Goal: Navigation & Orientation: Find specific page/section

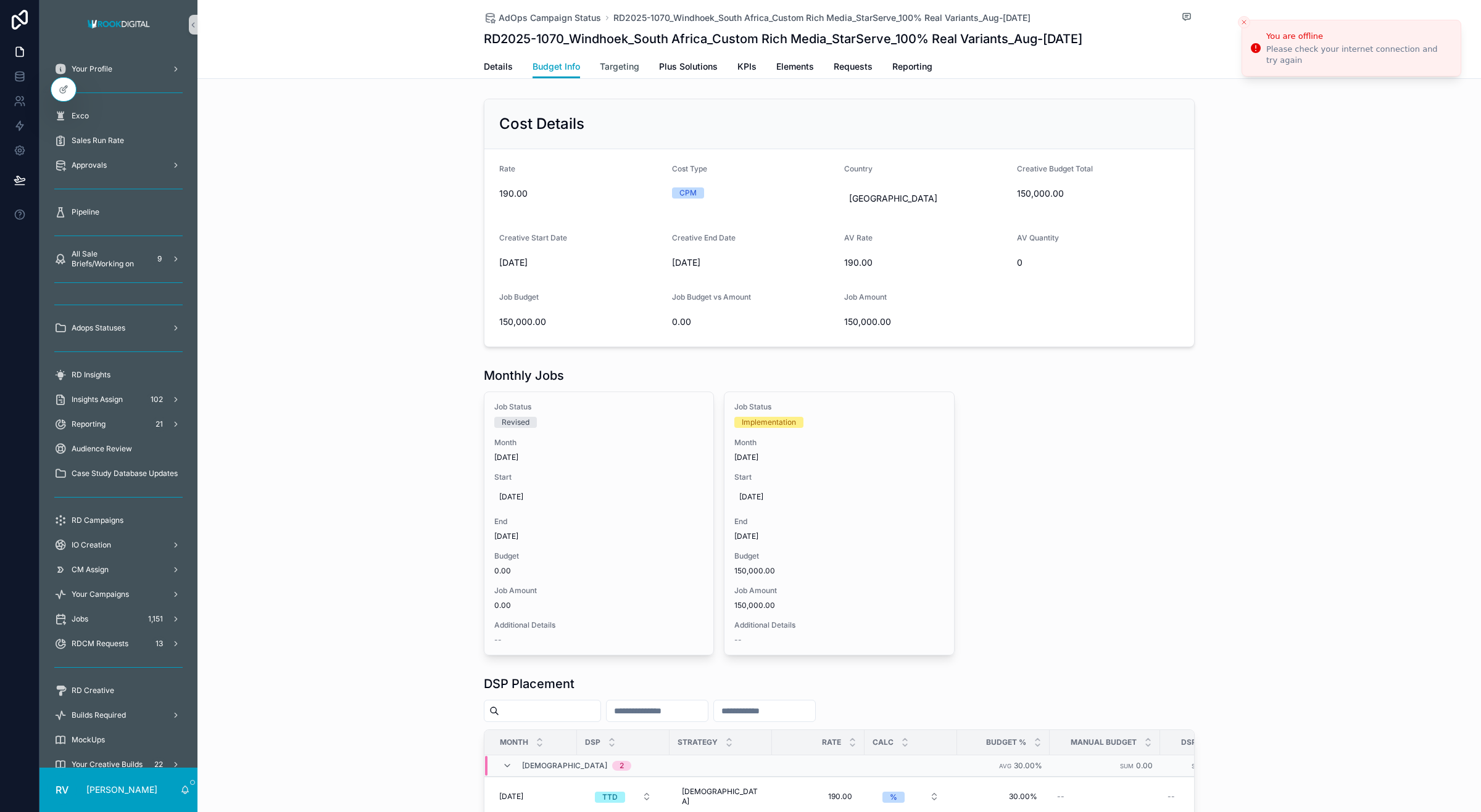
click at [616, 71] on span "Targeting" at bounding box center [619, 66] width 39 height 12
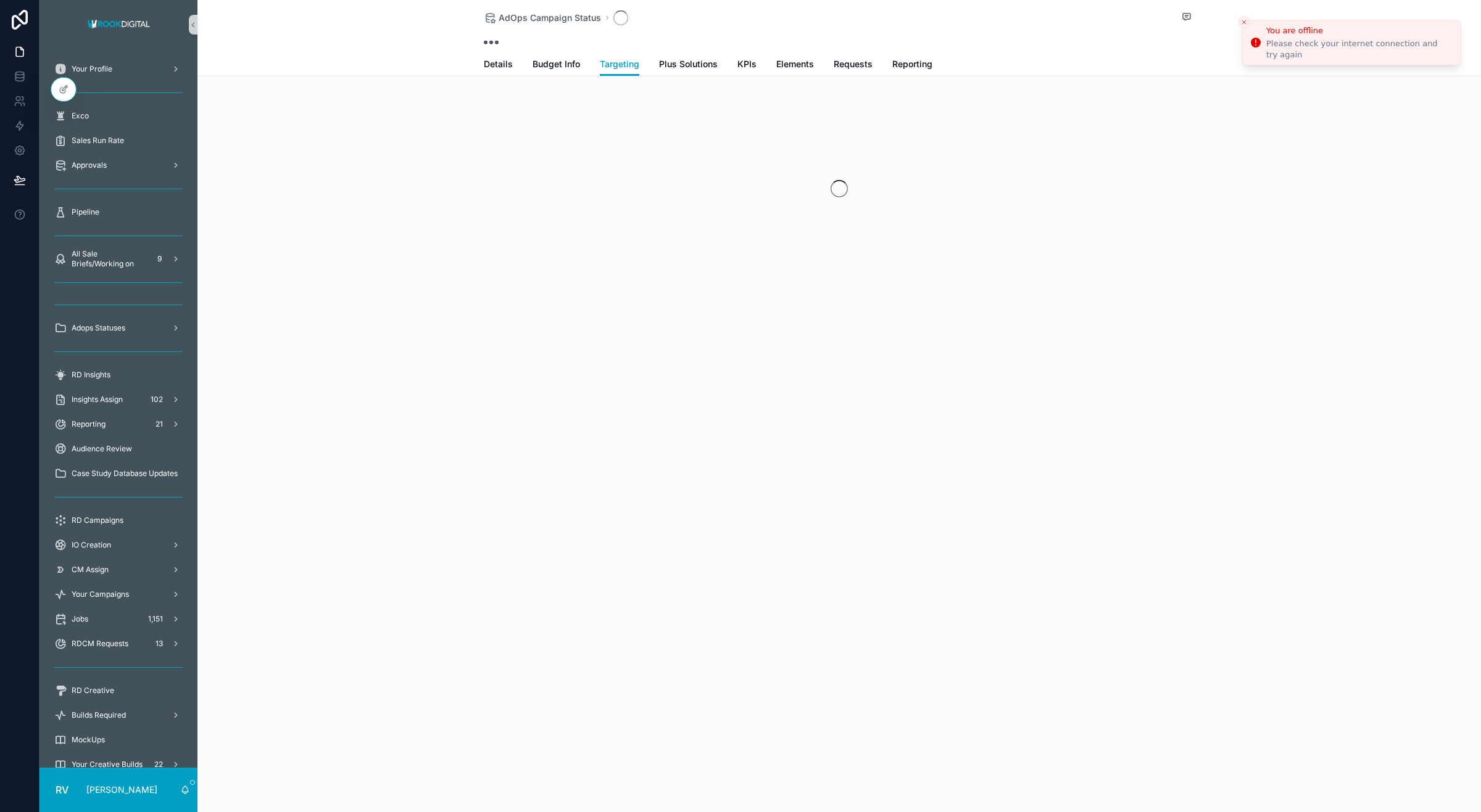
click at [1244, 25] on icon "Close toast" at bounding box center [1244, 22] width 7 height 7
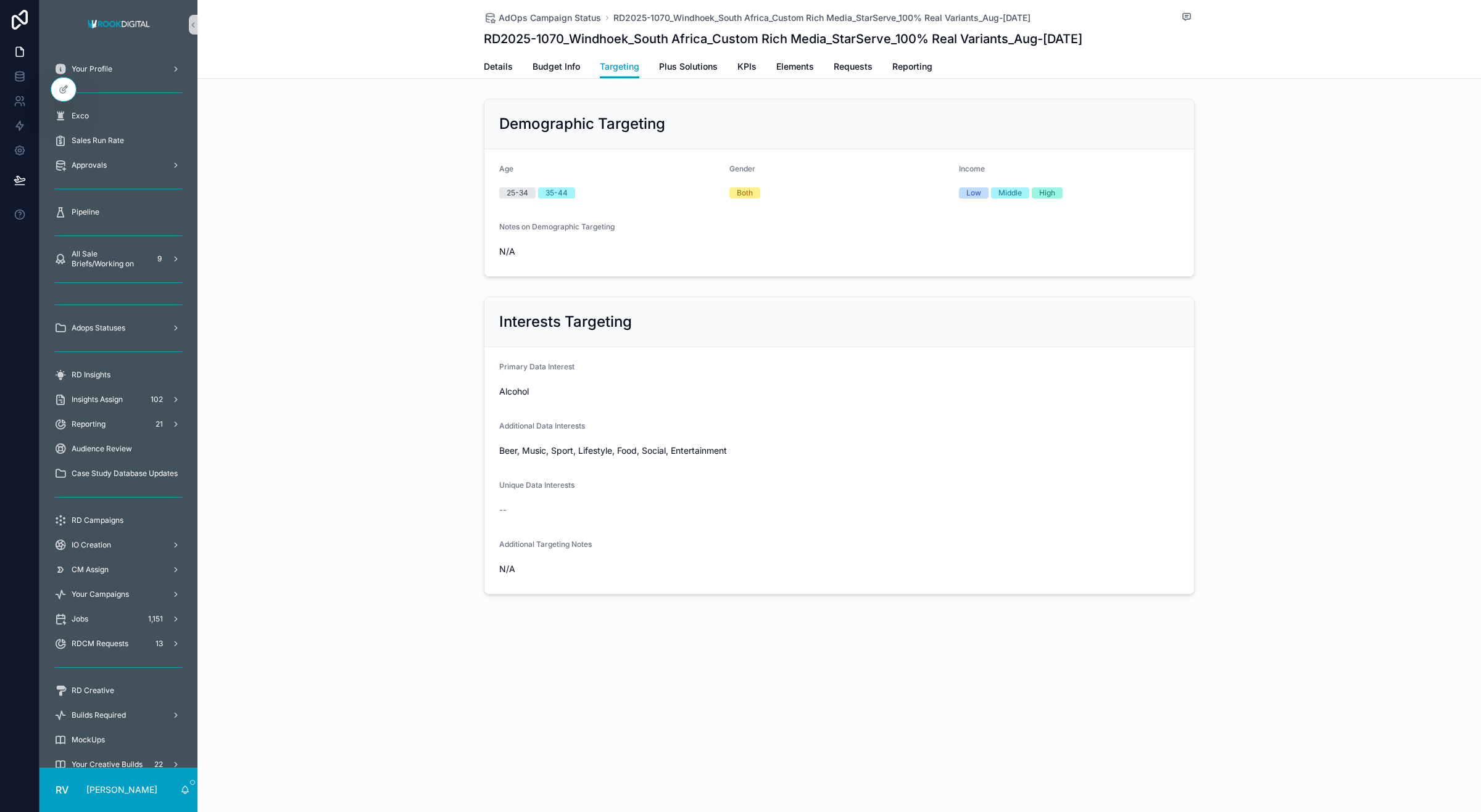
click at [692, 350] on form "Primary Data Interest Alcohol Additional Data Interests Beer, Music, Sport, Lif…" at bounding box center [839, 471] width 710 height 247
click at [670, 71] on span "Plus Solutions" at bounding box center [688, 66] width 59 height 12
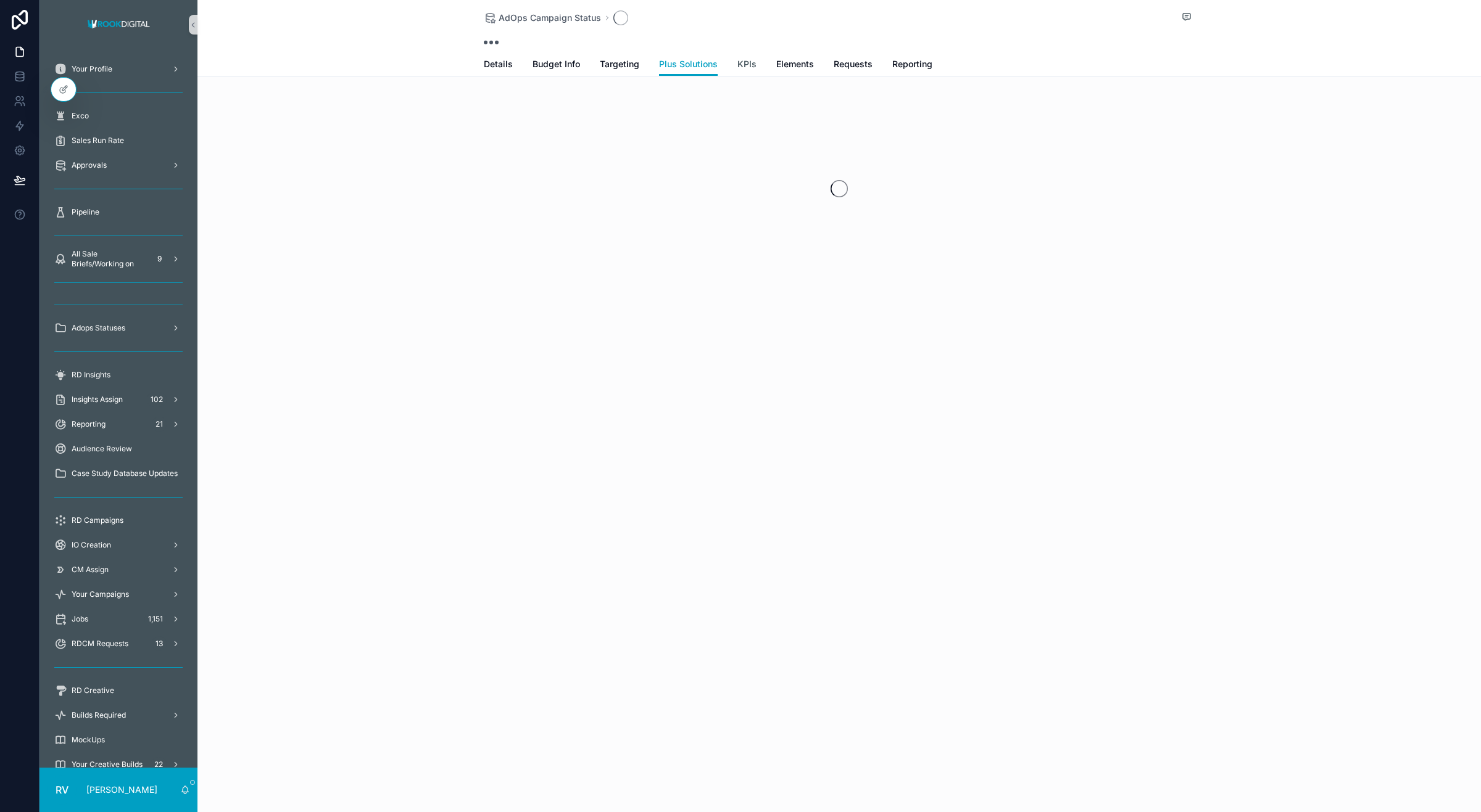
click at [753, 68] on span "KPIs" at bounding box center [747, 64] width 19 height 12
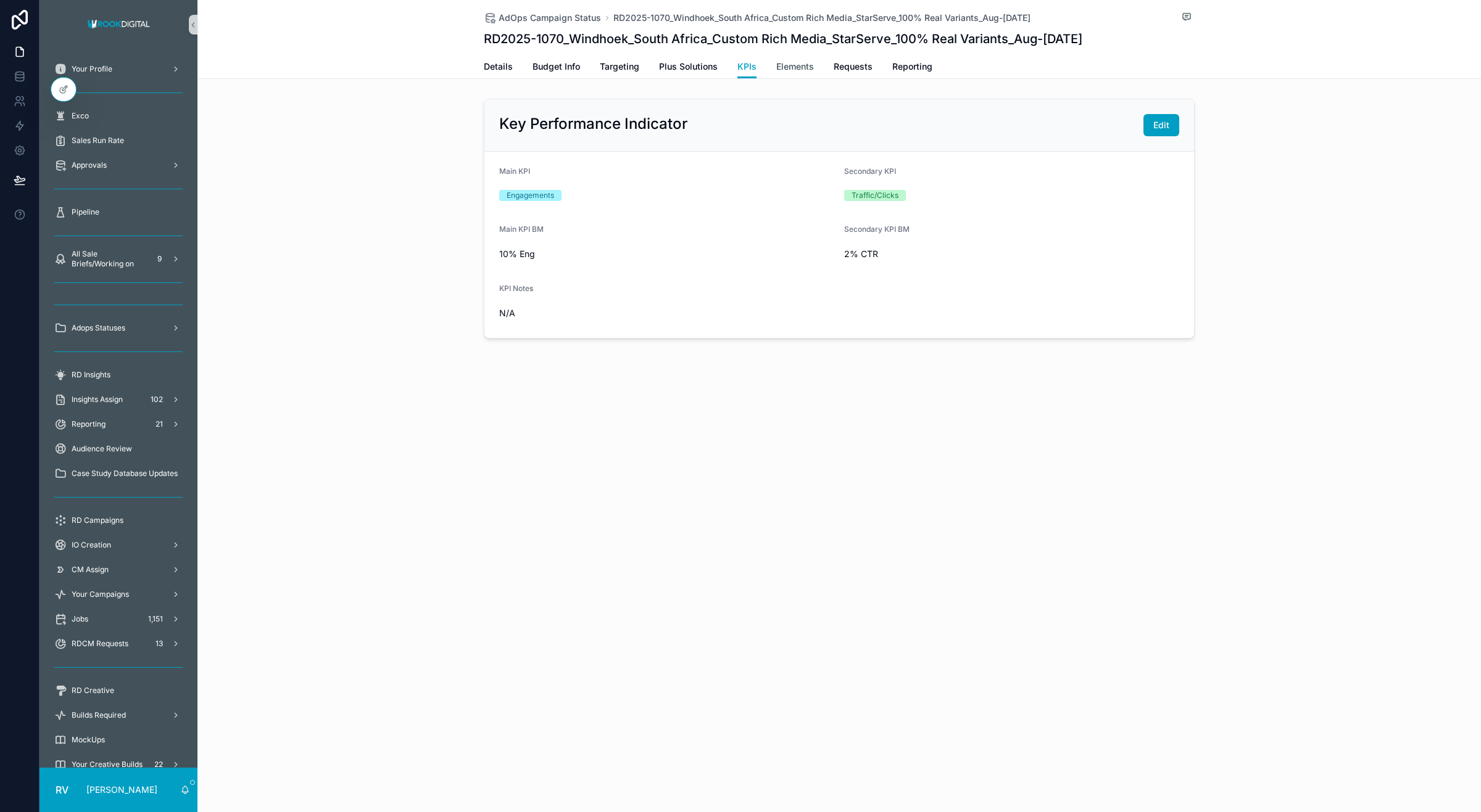
click at [801, 65] on span "Elements" at bounding box center [795, 66] width 38 height 12
